Goal: Find specific page/section: Find specific page/section

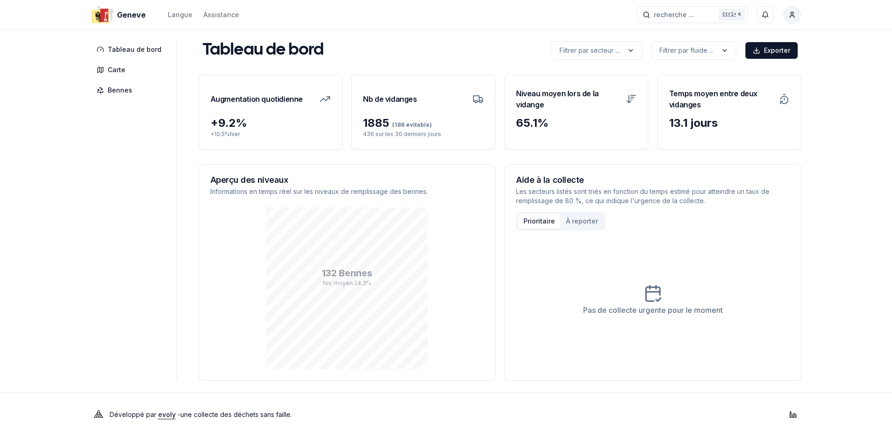
click at [860, 119] on div "Geneve Langue Assistance recherche ... recherche ... Ctrl+ K Constantin Tableau…" at bounding box center [446, 218] width 892 height 437
click at [118, 89] on span "Bennes" at bounding box center [120, 90] width 25 height 9
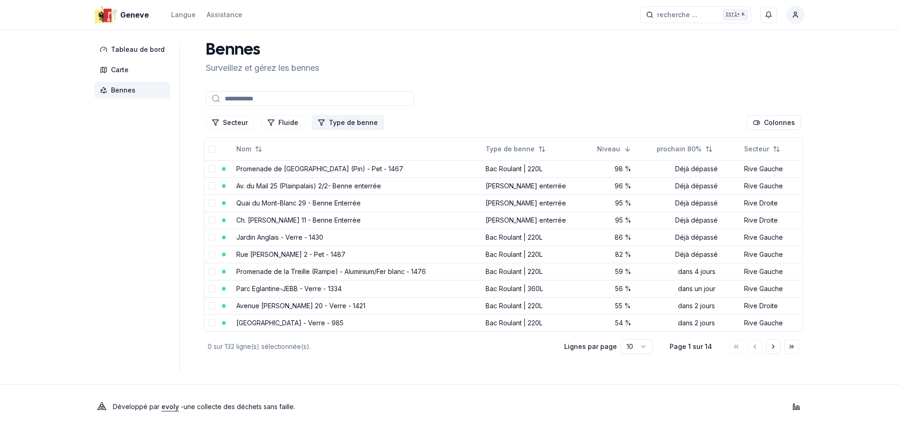
click at [358, 121] on button "Type de benne" at bounding box center [348, 122] width 72 height 15
click at [356, 208] on span "[PERSON_NAME] enterrée" at bounding box center [363, 206] width 80 height 9
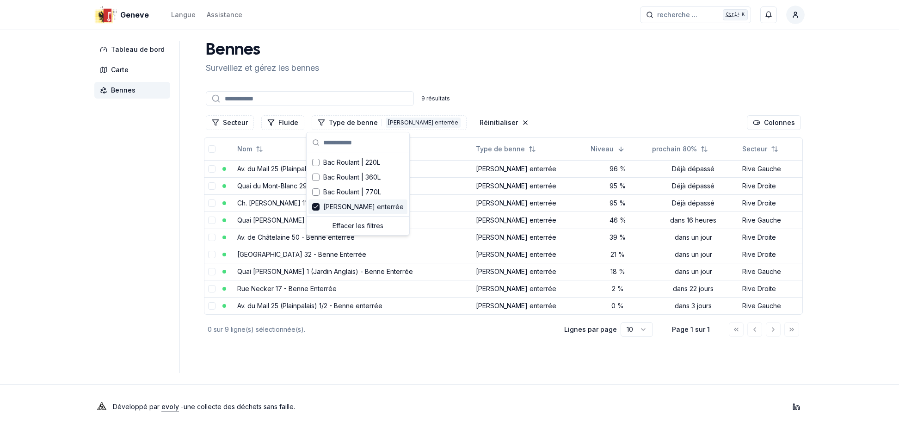
click at [482, 83] on div "[PERSON_NAME] et gérez les bennes 9 résultats Secteur Fluide Type de benne 1 Be…" at bounding box center [503, 189] width 603 height 297
click at [137, 49] on span "Tableau de bord" at bounding box center [138, 49] width 54 height 9
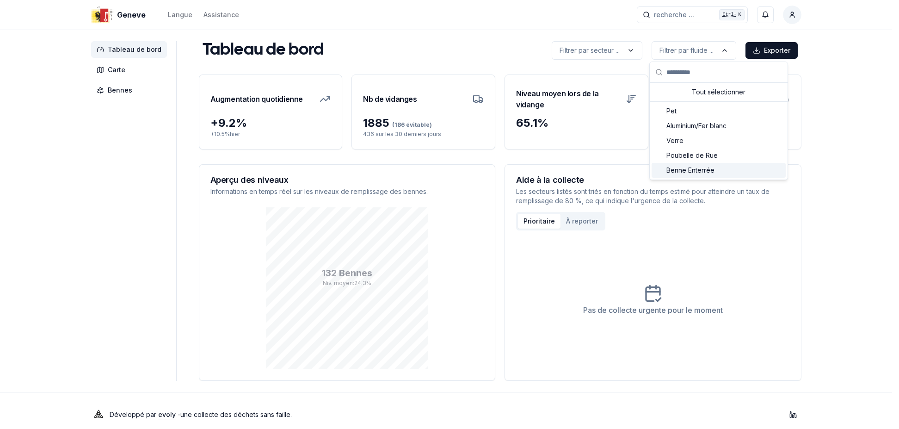
click at [693, 171] on span "Benne Enterrée" at bounding box center [690, 170] width 48 height 9
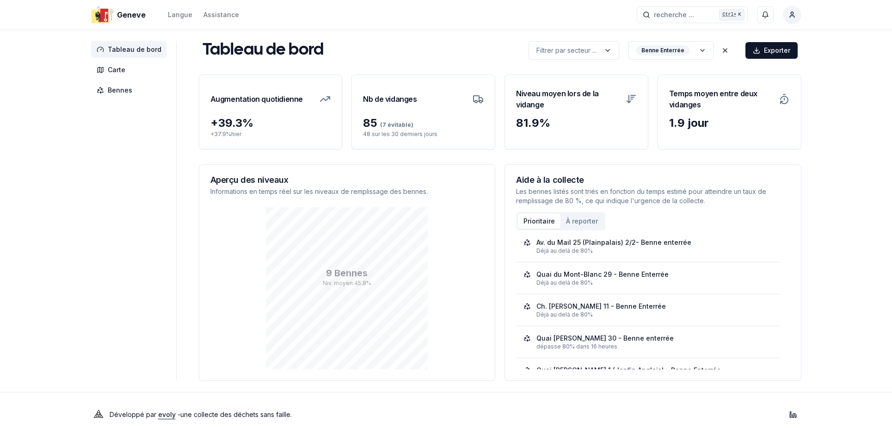
scroll to position [8, 0]
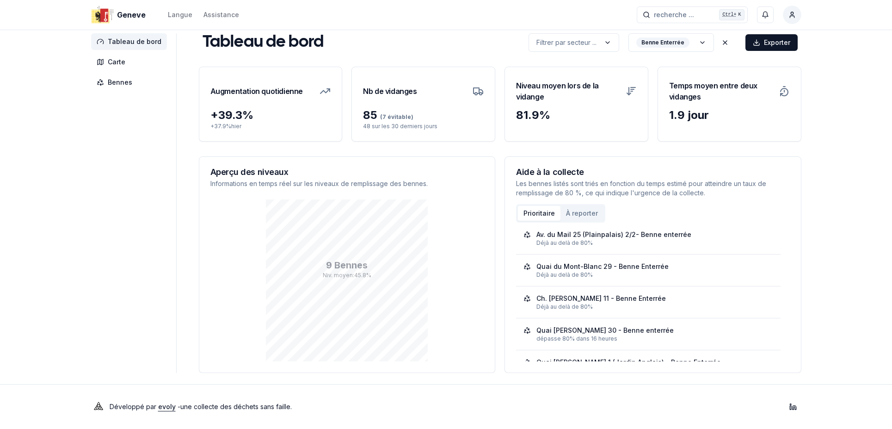
click at [880, 160] on div "Geneve Langue Assistance recherche ... recherche ... Ctrl+ K Constantin Tableau…" at bounding box center [446, 210] width 892 height 437
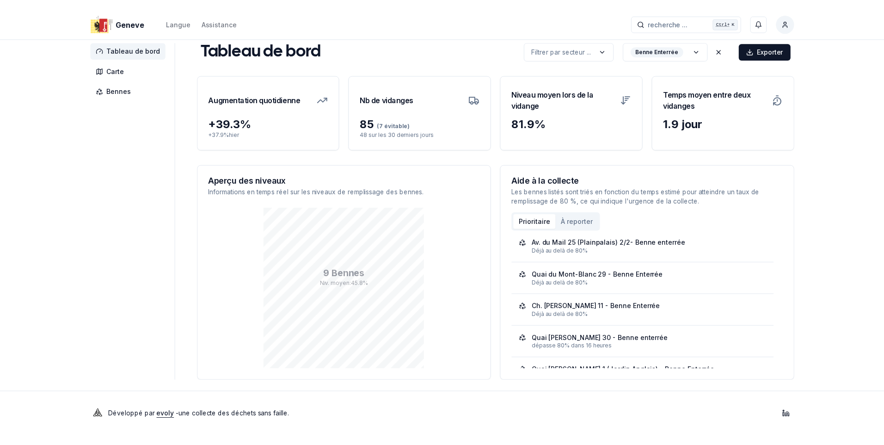
scroll to position [0, 0]
